Goal: Information Seeking & Learning: Learn about a topic

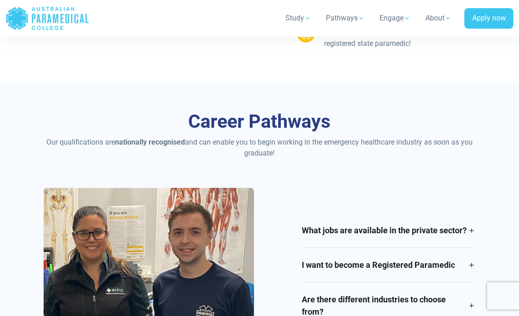
scroll to position [1000, 0]
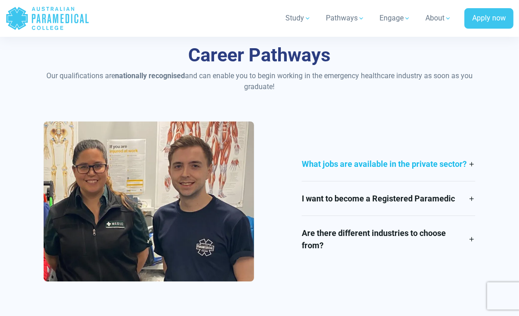
click at [472, 165] on link "What jobs are available in the private sector?" at bounding box center [389, 164] width 174 height 34
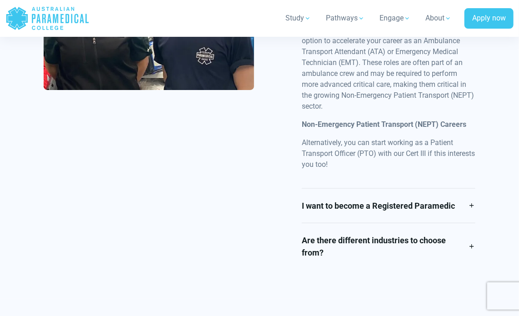
scroll to position [1409, 0]
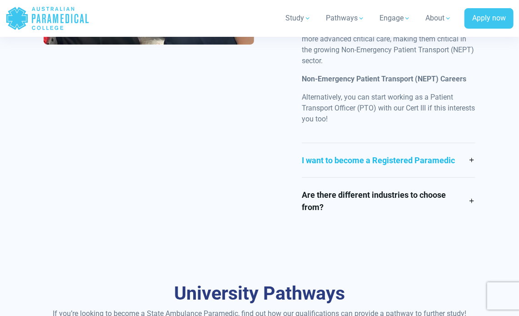
click at [473, 159] on link "I want to become a Registered Paramedic" at bounding box center [389, 160] width 174 height 34
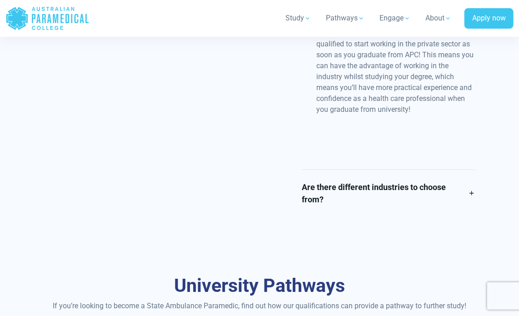
scroll to position [1487, 0]
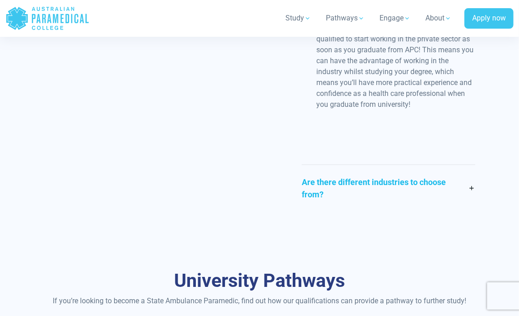
click at [470, 187] on link "Are there different industries to choose from?" at bounding box center [389, 188] width 174 height 46
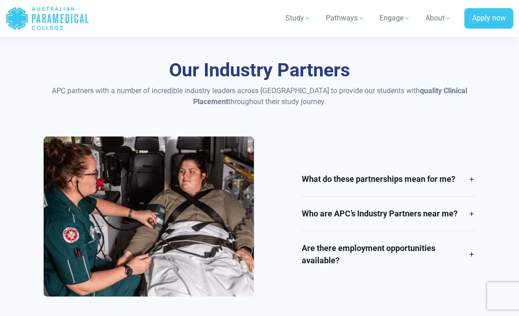
scroll to position [1985, 0]
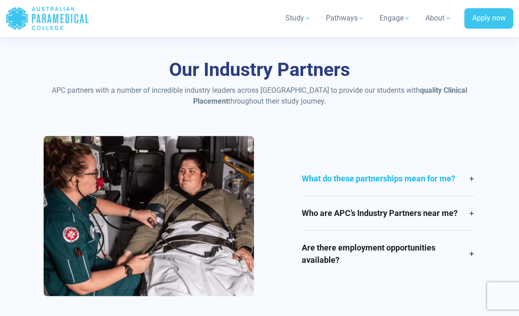
click at [471, 179] on link "What do these partnerships mean for me?" at bounding box center [389, 178] width 174 height 34
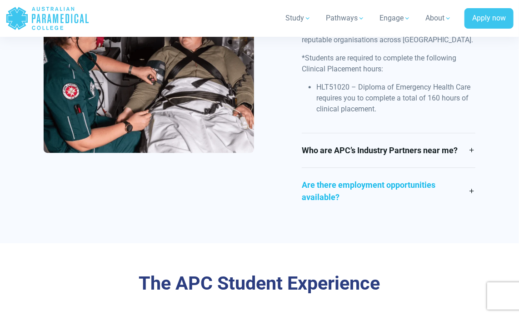
scroll to position [2166, 0]
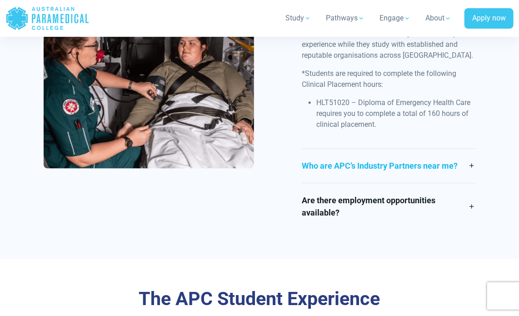
click at [473, 165] on link "Who are APC’s Industry Partners near me?" at bounding box center [389, 166] width 174 height 34
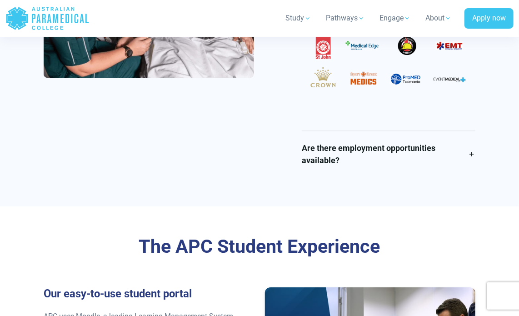
scroll to position [2341, 0]
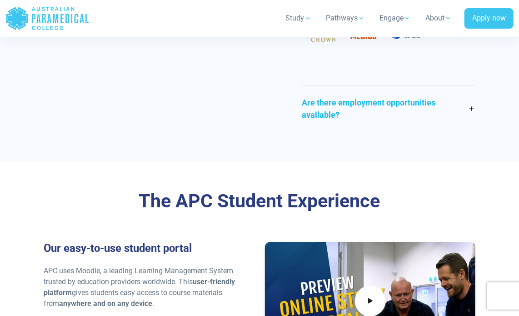
click at [472, 108] on link "Are there employment opportunities available?" at bounding box center [389, 108] width 174 height 46
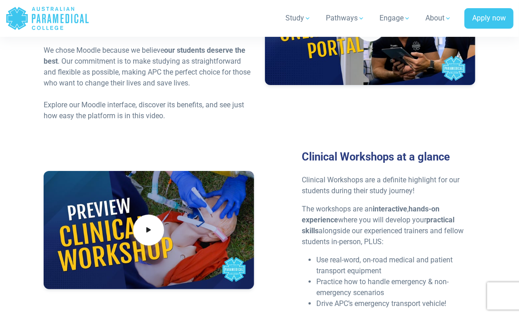
scroll to position [2566, 0]
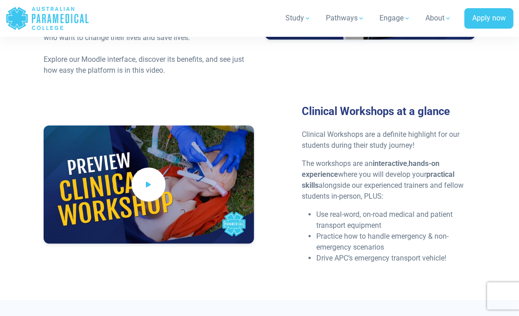
click at [158, 183] on span at bounding box center [149, 184] width 34 height 34
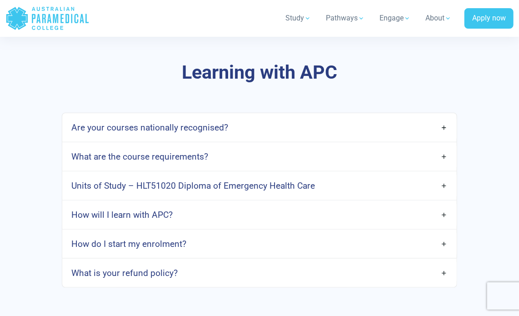
scroll to position [2839, 0]
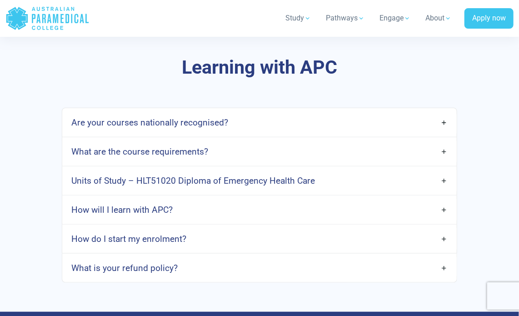
click at [442, 125] on link "Are your courses nationally recognised?" at bounding box center [259, 122] width 394 height 21
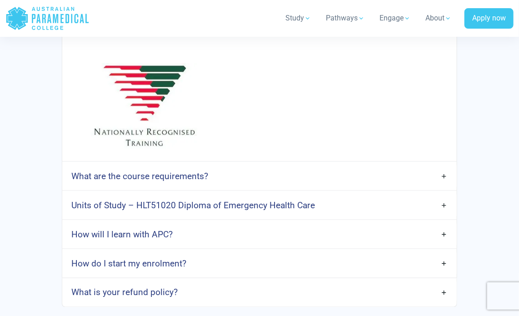
scroll to position [3066, 0]
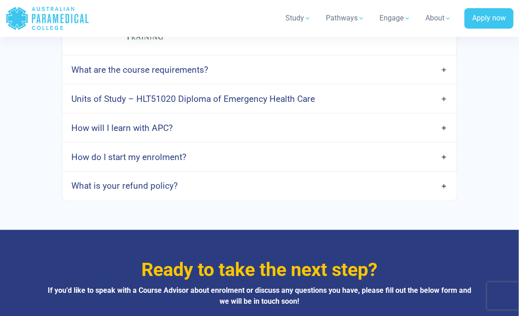
click at [443, 70] on link "What are the course requirements?" at bounding box center [259, 69] width 394 height 21
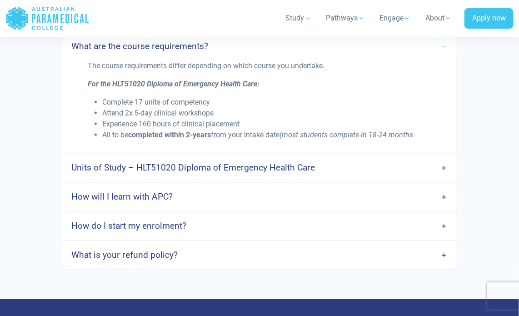
scroll to position [3111, 0]
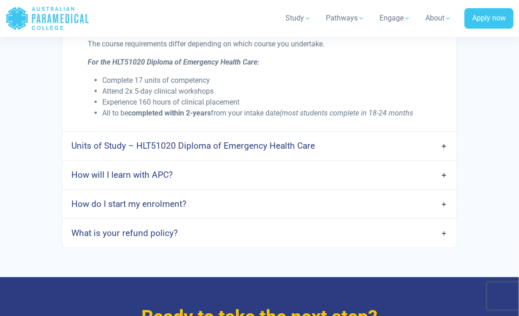
click at [444, 149] on link "Units of Study – HLT51020 Diploma of Emergency Health Care" at bounding box center [259, 145] width 394 height 21
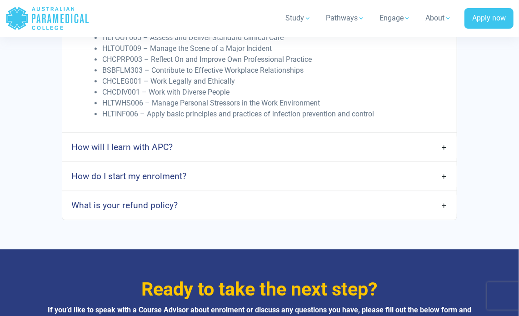
scroll to position [3384, 0]
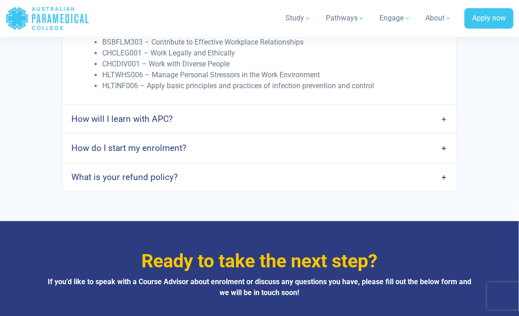
click at [443, 117] on link "How will I learn with APC?" at bounding box center [259, 118] width 394 height 21
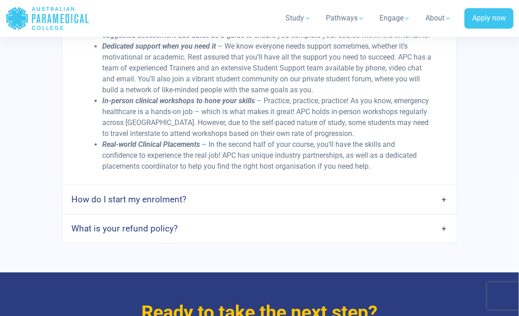
scroll to position [3520, 0]
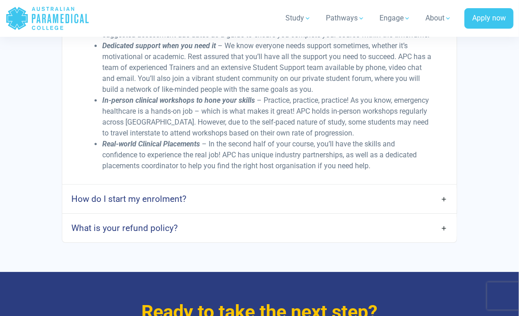
click at [443, 207] on link "How do I start my enrolment?" at bounding box center [259, 198] width 394 height 21
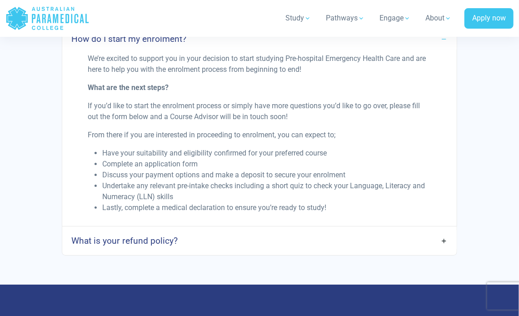
scroll to position [3702, 0]
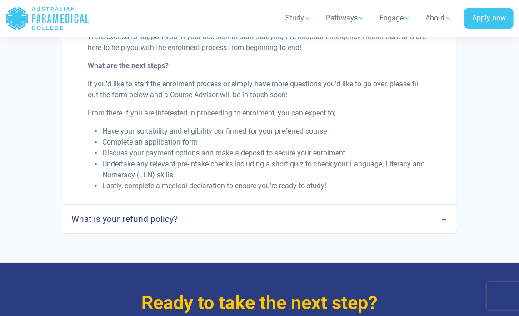
click at [445, 229] on link "What is your refund policy?" at bounding box center [259, 218] width 394 height 21
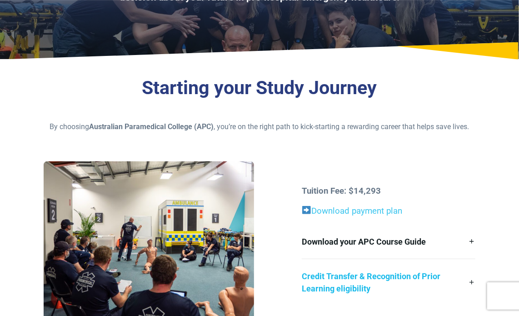
scroll to position [182, 0]
